Goal: Submit feedback/report problem

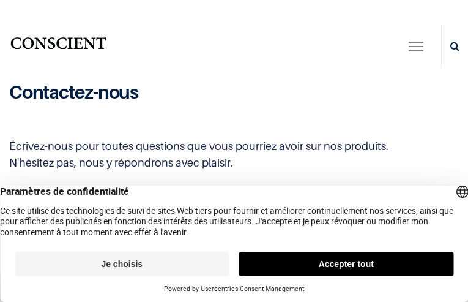
type input "tApvDQIbSfSrOqqG"
type input "[EMAIL_ADDRESS][DOMAIN_NAME]"
type input "QRYZKMVjYDqhW"
